Goal: Task Accomplishment & Management: Manage account settings

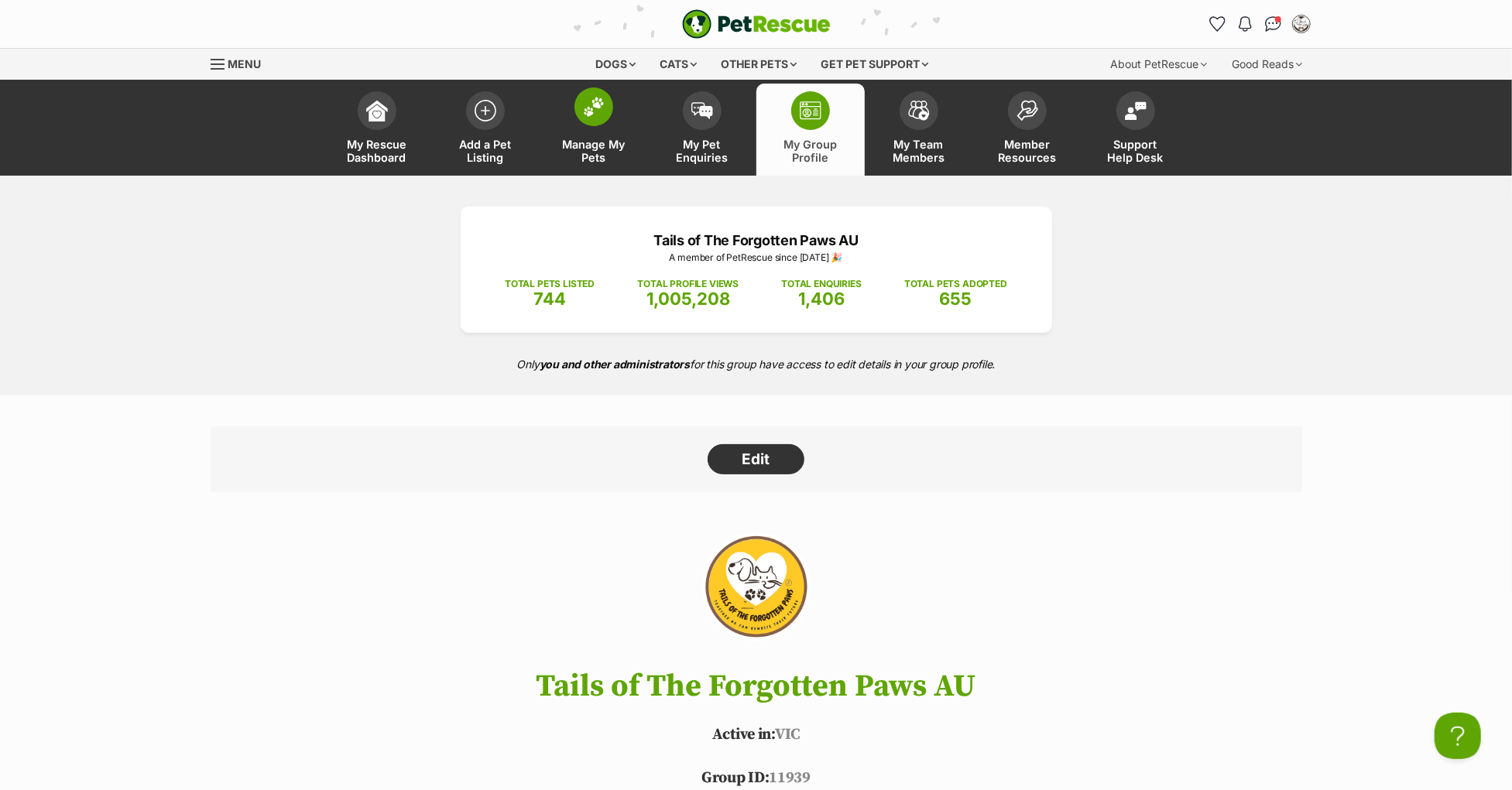
click at [599, 125] on link "Manage My Pets" at bounding box center [594, 129] width 108 height 92
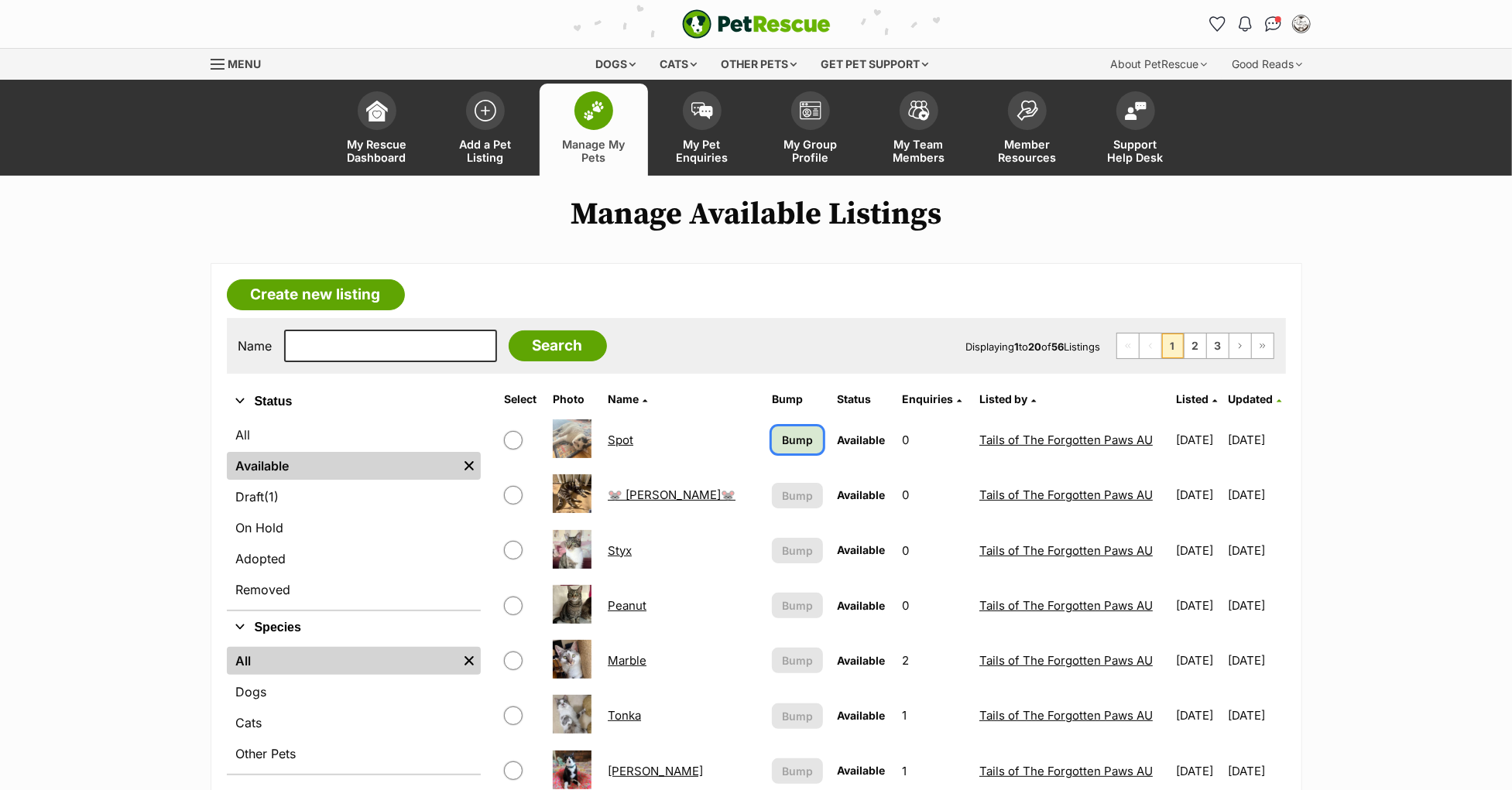
click at [782, 442] on span "Bump" at bounding box center [797, 440] width 31 height 16
click at [817, 127] on link "My Group Profile" at bounding box center [810, 129] width 108 height 92
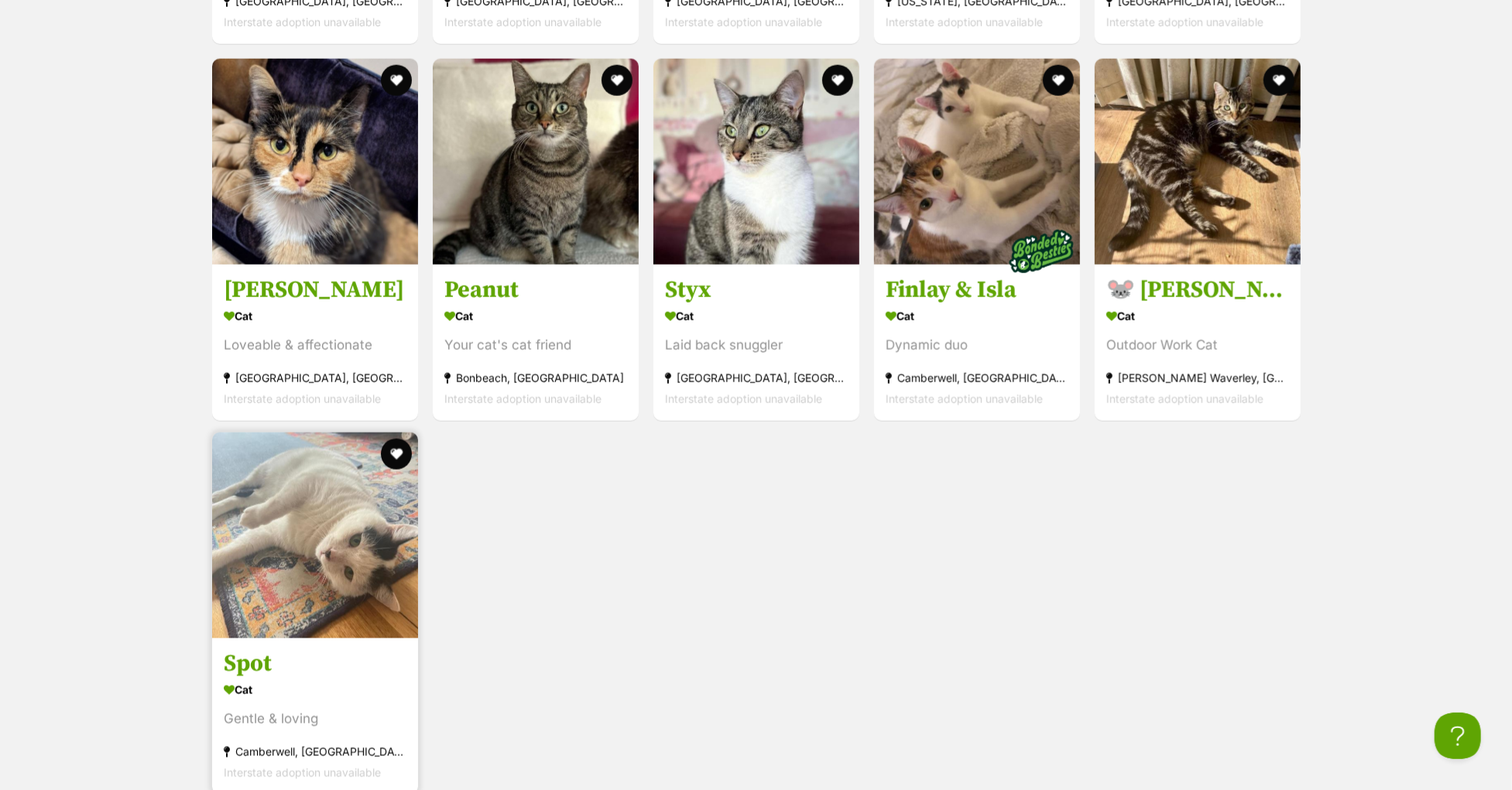
scroll to position [5944, 0]
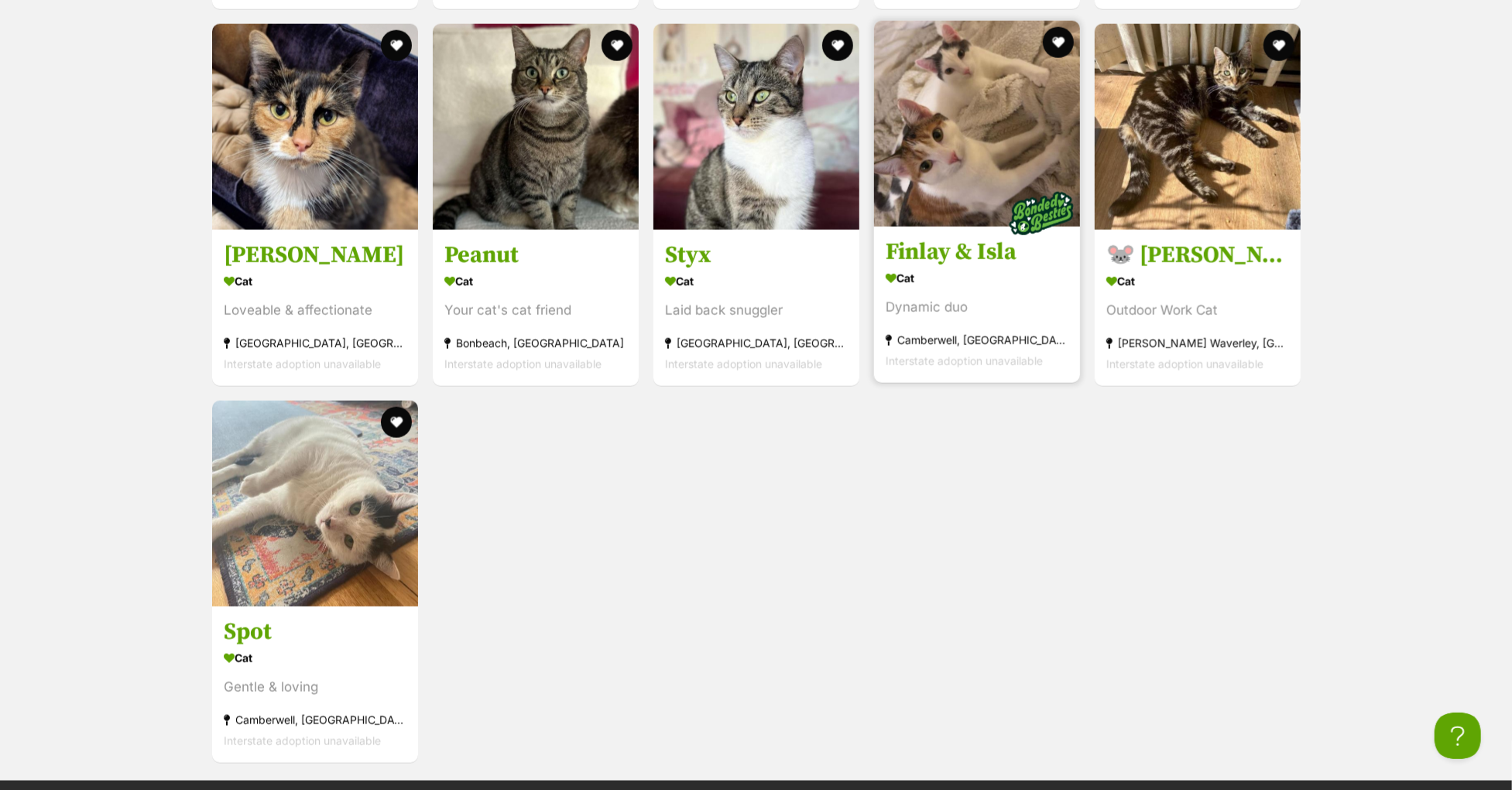
click at [949, 267] on h3 "Finlay & Isla" at bounding box center [977, 252] width 183 height 29
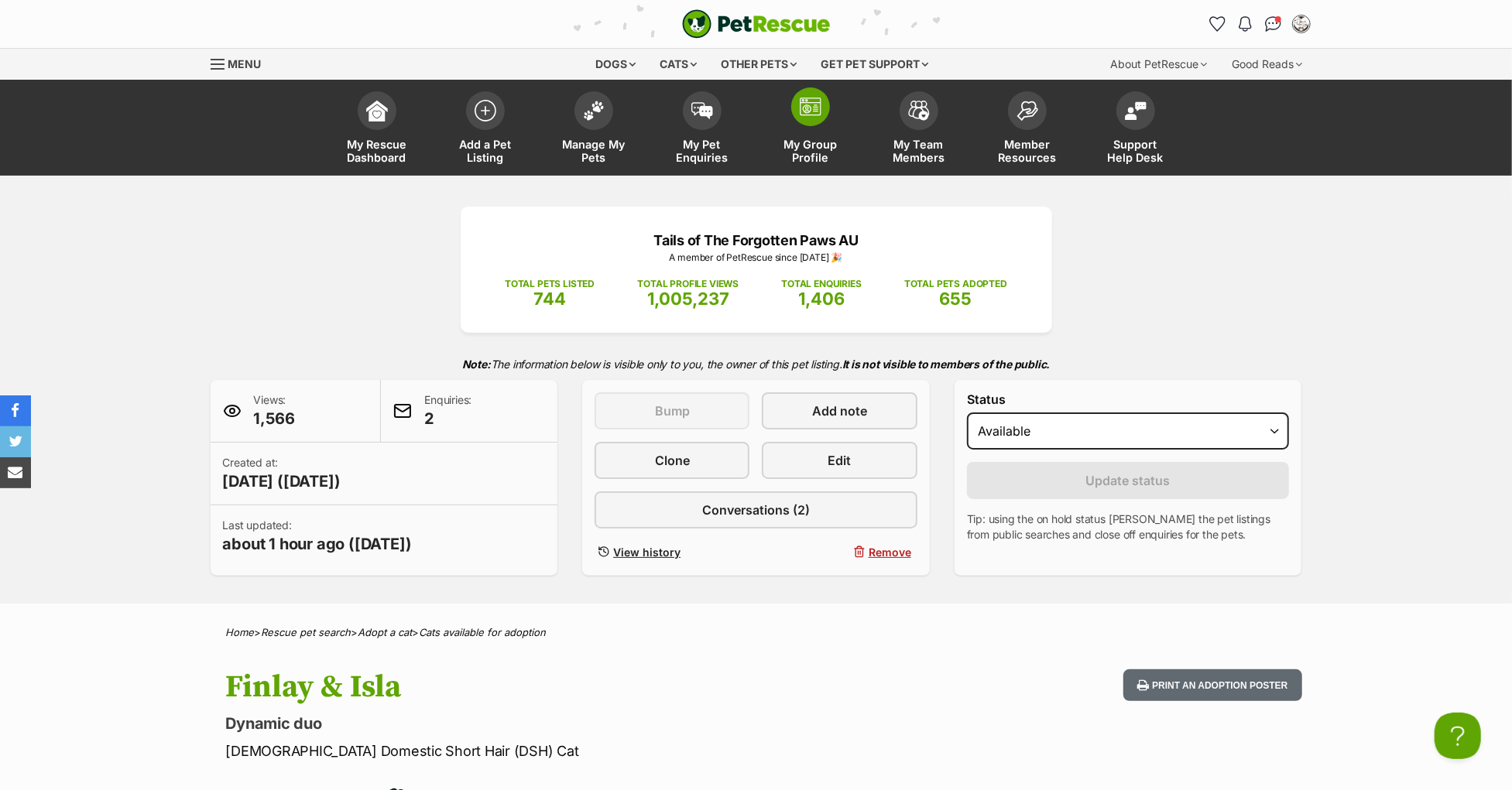
click at [805, 121] on span at bounding box center [810, 106] width 39 height 39
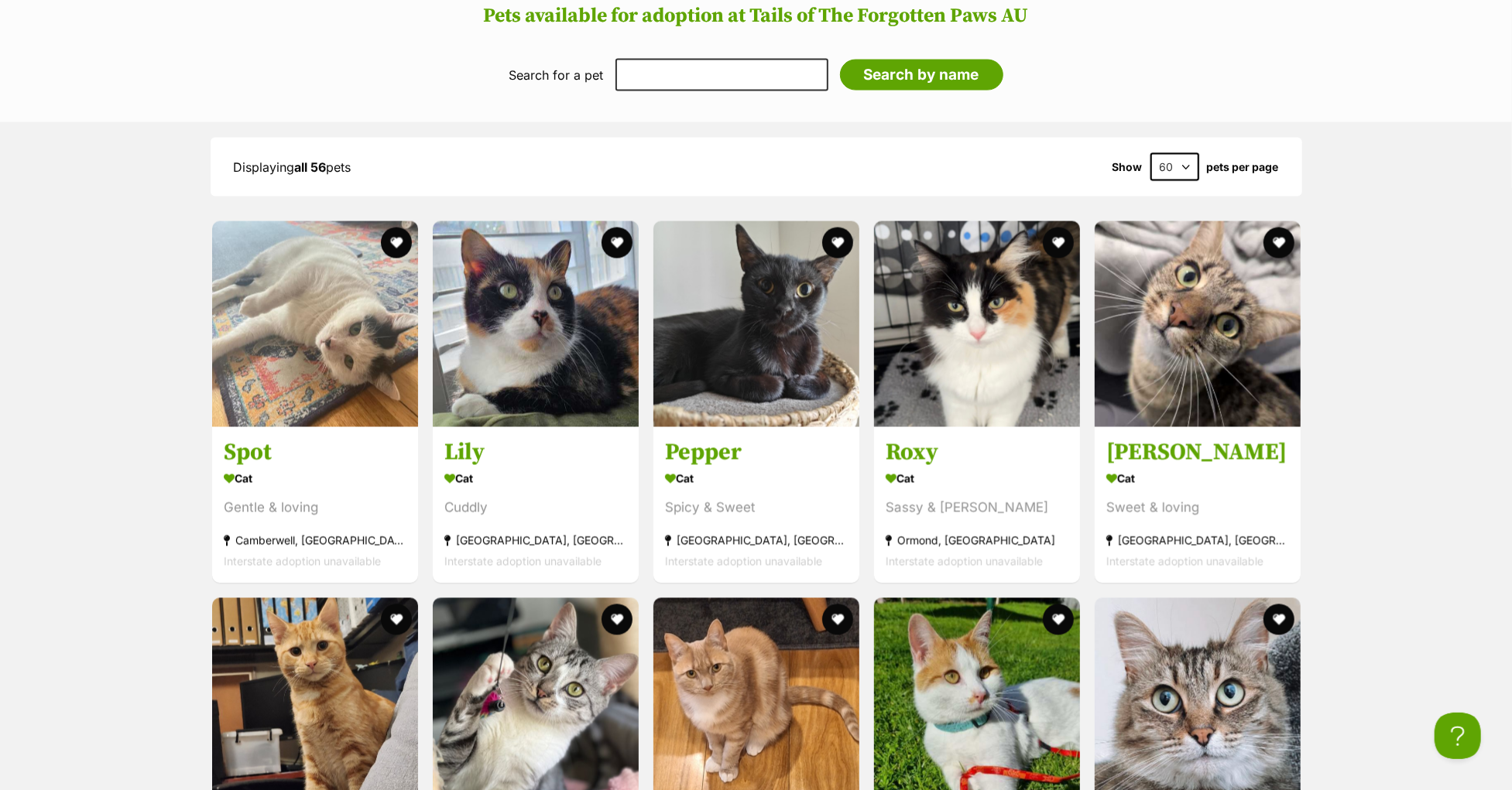
scroll to position [2139, 0]
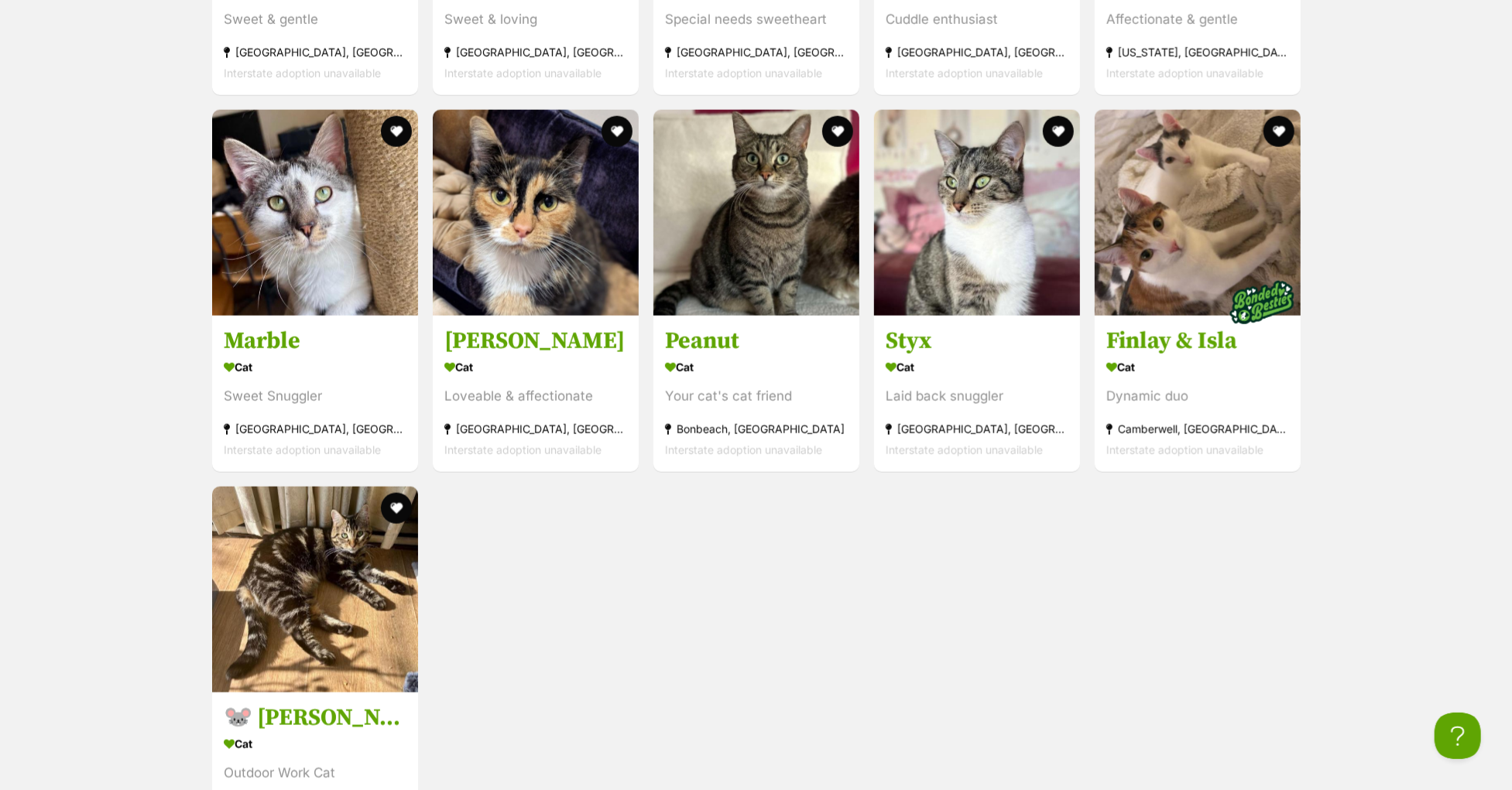
scroll to position [5930, 0]
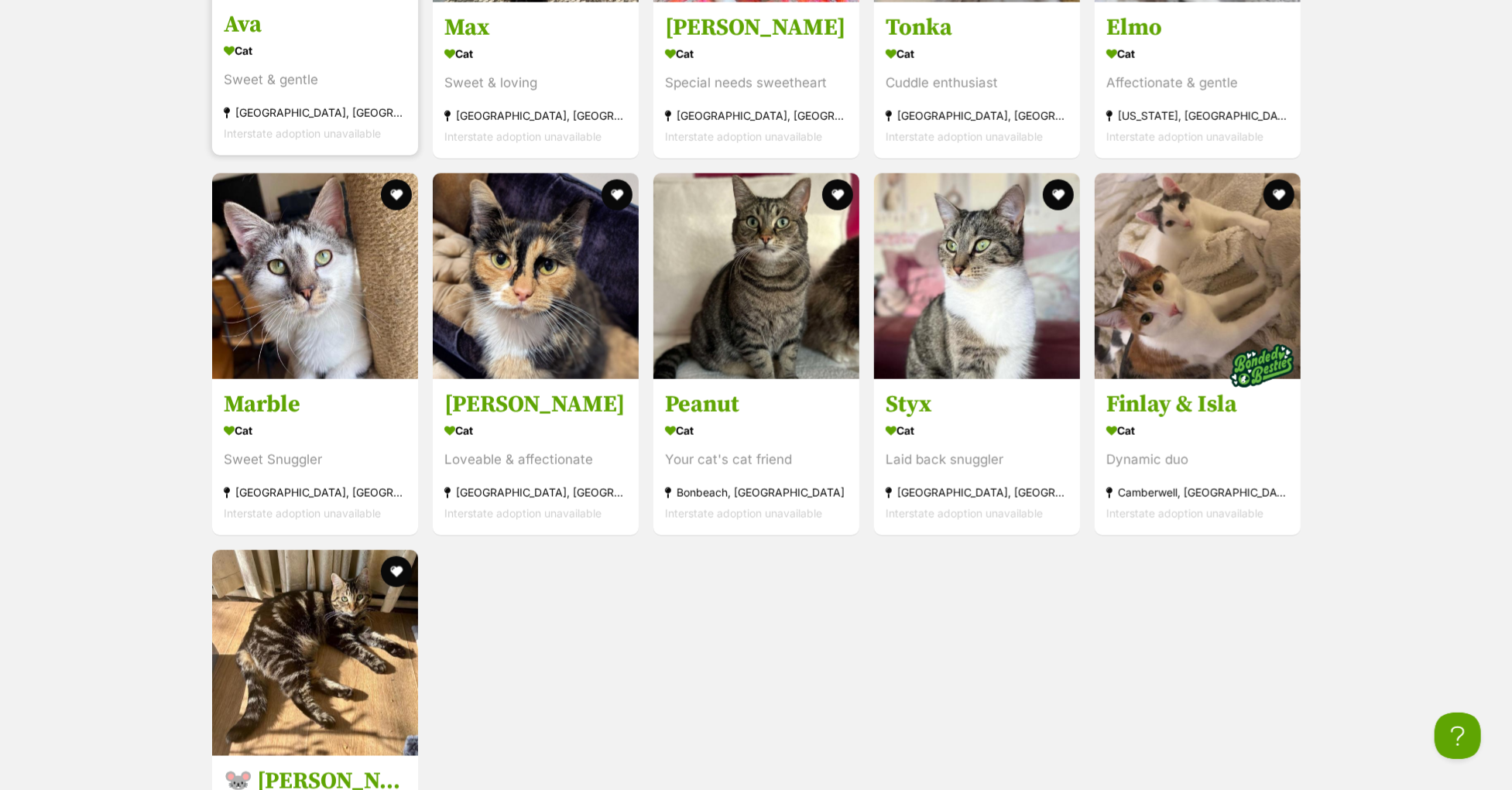
scroll to position [5513, 0]
